Goal: Task Accomplishment & Management: Use online tool/utility

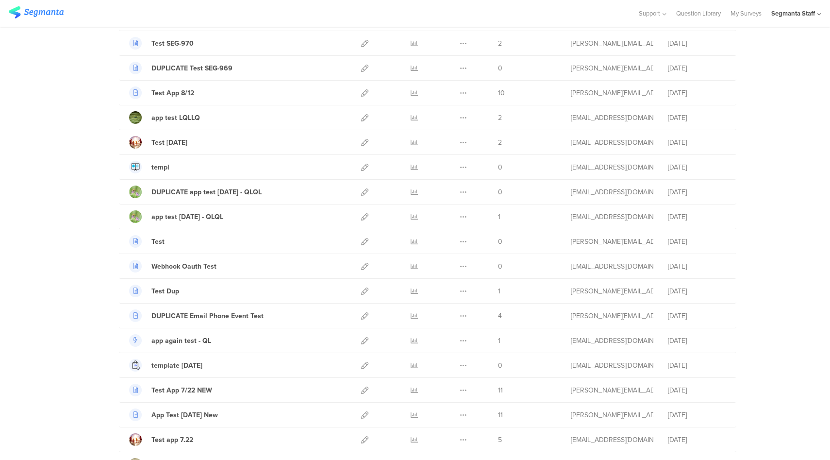
scroll to position [1010, 0]
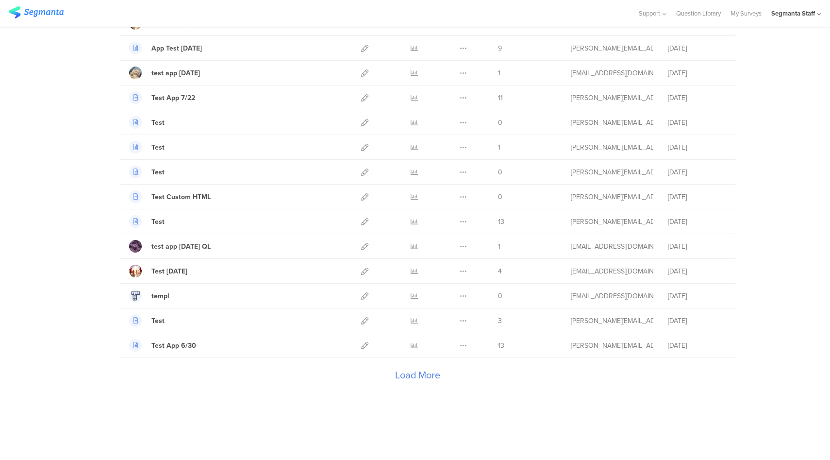
click at [423, 376] on div "Load More" at bounding box center [417, 377] width 597 height 39
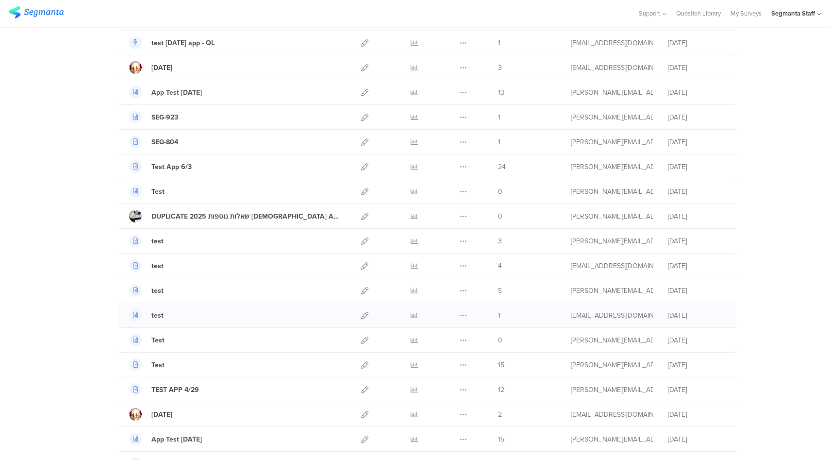
scroll to position [2248, 0]
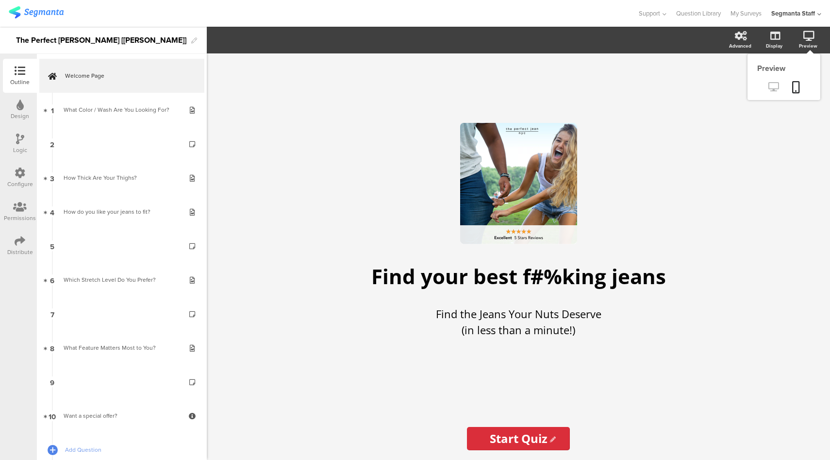
click at [778, 89] on icon at bounding box center [773, 86] width 10 height 9
click at [796, 90] on icon at bounding box center [796, 87] width 8 height 12
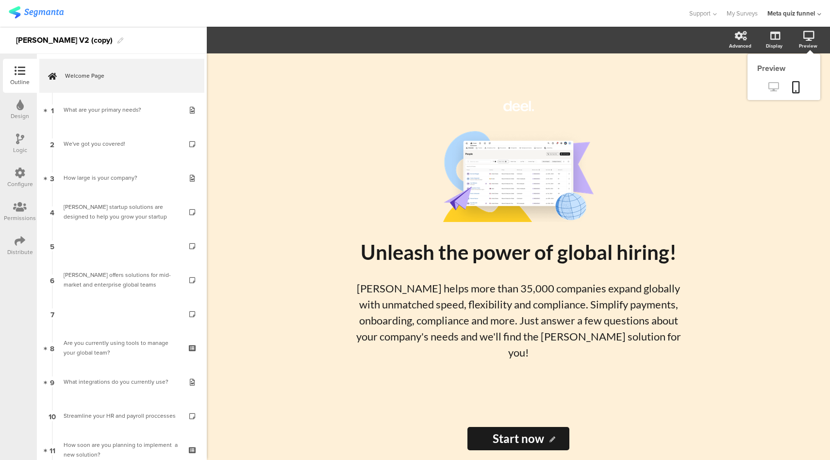
click at [774, 86] on icon at bounding box center [773, 86] width 10 height 9
